Goal: Information Seeking & Learning: Learn about a topic

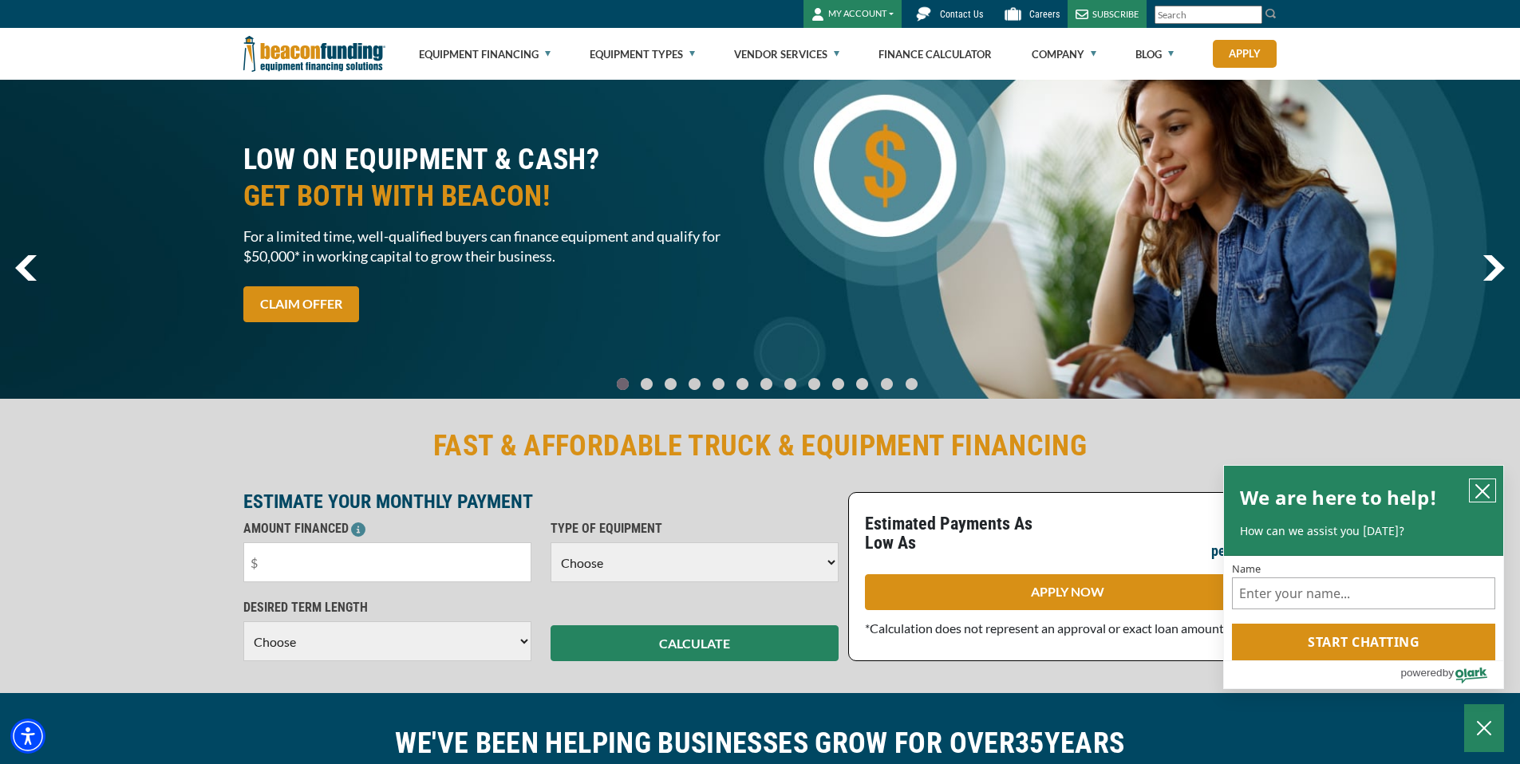
click at [1479, 500] on button "close chatbox" at bounding box center [1483, 491] width 26 height 22
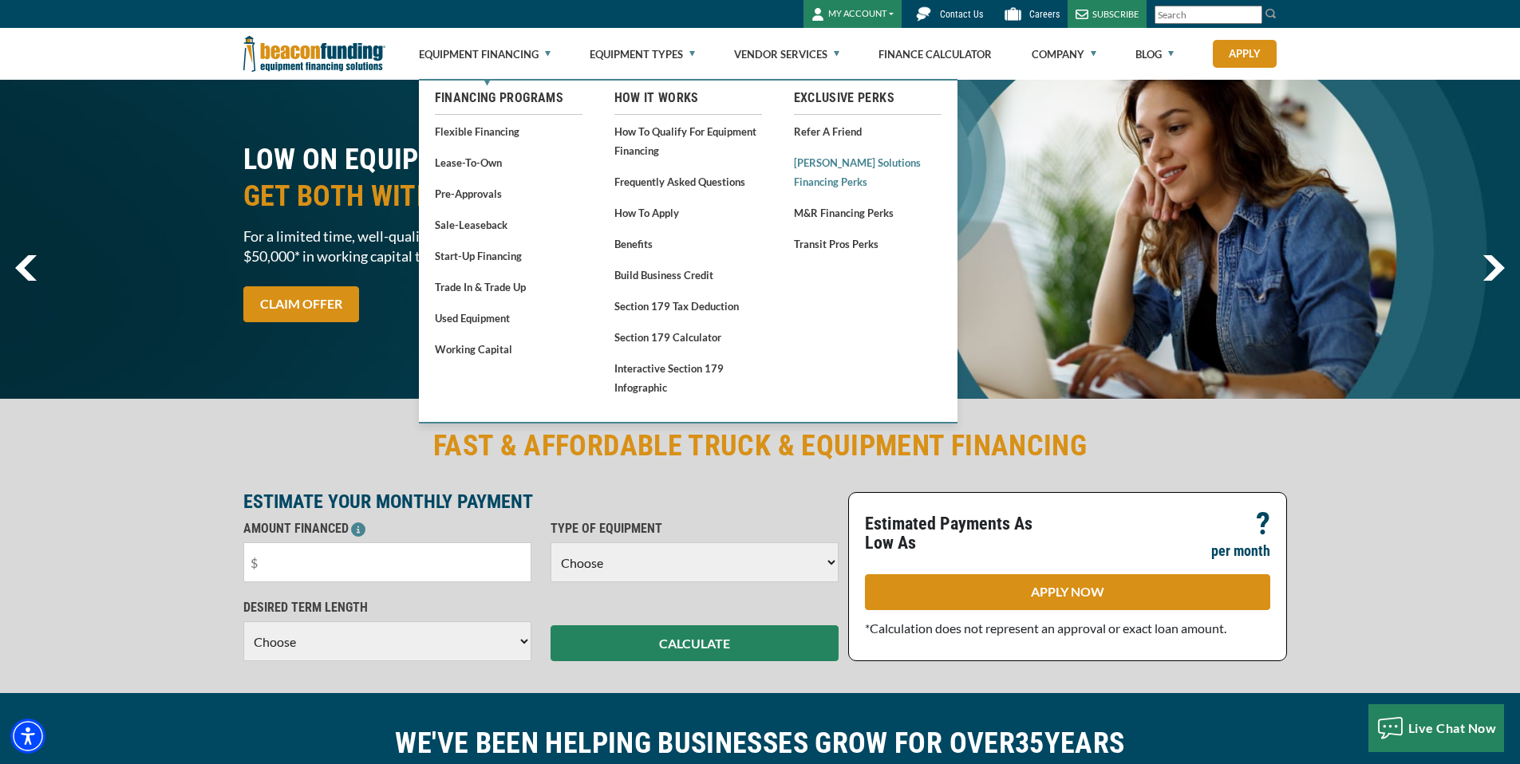
click at [818, 164] on link "[PERSON_NAME] Solutions Financing Perks" at bounding box center [868, 171] width 148 height 39
